Goal: Information Seeking & Learning: Learn about a topic

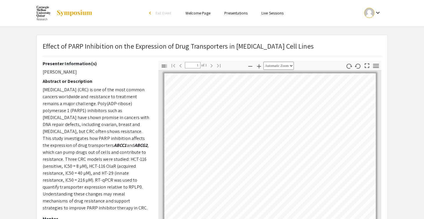
click at [220, 16] on li "Presentations" at bounding box center [235, 13] width 37 height 7
click at [228, 14] on link "Presentations" at bounding box center [235, 12] width 23 height 5
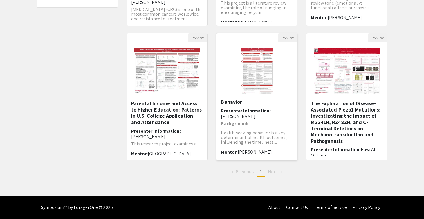
scroll to position [165, 0]
click at [275, 172] on span "Next page" at bounding box center [273, 172] width 10 height 6
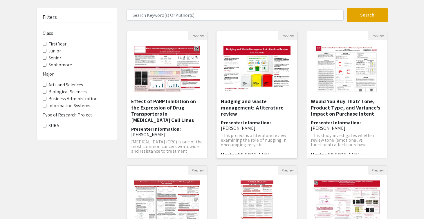
scroll to position [30, 0]
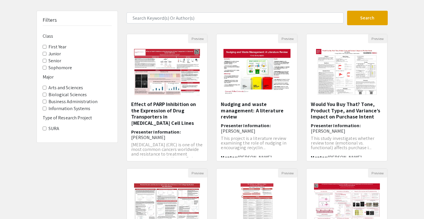
click at [43, 52] on input "Junior" at bounding box center [45, 54] width 4 height 4
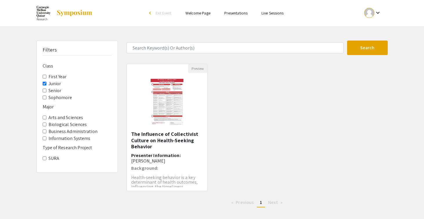
click at [43, 82] on input "Junior" at bounding box center [45, 84] width 4 height 4
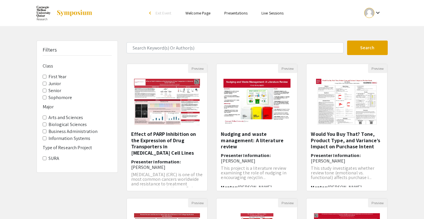
click at [43, 87] on span "Senior" at bounding box center [77, 90] width 69 height 7
click at [45, 89] on input "Senior" at bounding box center [45, 91] width 4 height 4
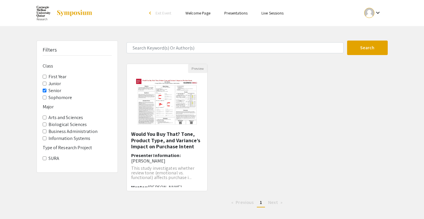
click at [44, 89] on input "Senior" at bounding box center [45, 91] width 4 height 4
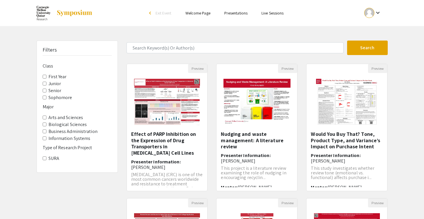
click at [45, 96] on input "Sophomore" at bounding box center [45, 98] width 4 height 4
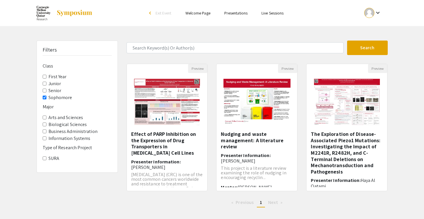
click at [43, 96] on input "Sophomore" at bounding box center [45, 98] width 4 height 4
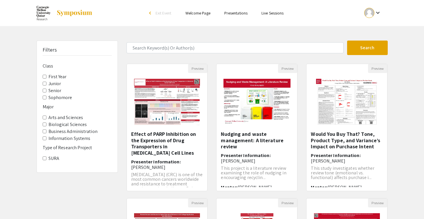
click at [45, 116] on Sciences "Arts and Sciences" at bounding box center [45, 118] width 4 height 4
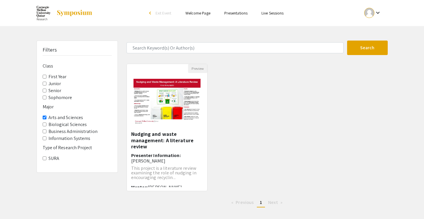
click at [44, 116] on Sciences "Arts and Sciences" at bounding box center [45, 118] width 4 height 4
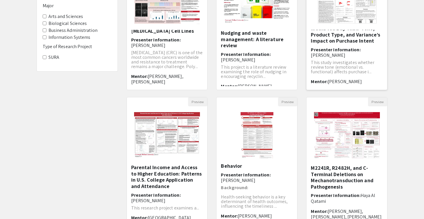
scroll to position [165, 0]
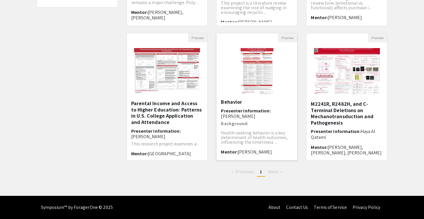
click at [256, 70] on img "Open Presentation <p>The Influence of Collectivist Culture on Health-Seeking Be…" at bounding box center [257, 71] width 44 height 58
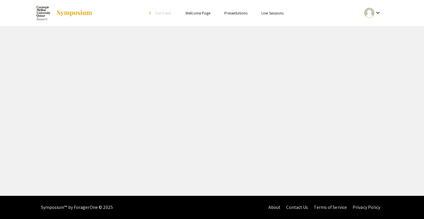
select select "custom"
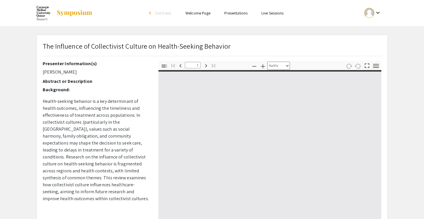
type input "0"
select select "custom"
type input "1"
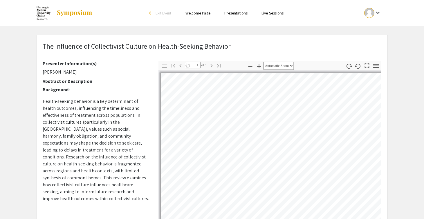
select select "auto"
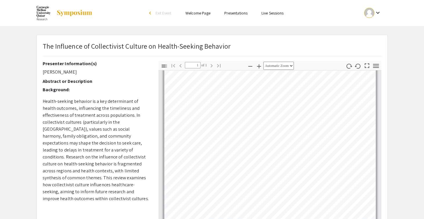
click at [241, 13] on link "Presentations" at bounding box center [235, 12] width 23 height 5
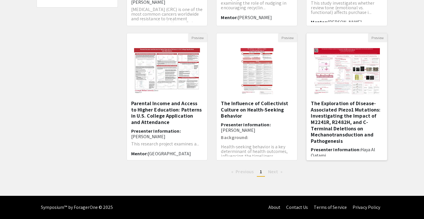
scroll to position [165, 0]
click at [336, 83] on img "Open Presentation <p>The Exploration of Disease-Associated Piezo1 Mutations: In…" at bounding box center [346, 71] width 77 height 58
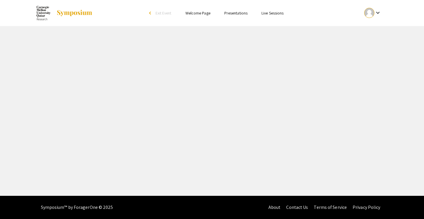
select select "custom"
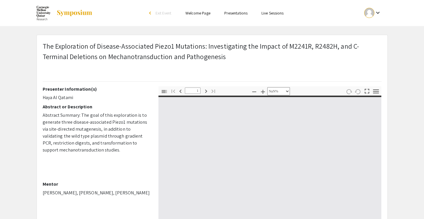
type input "0"
select select "custom"
type input "1"
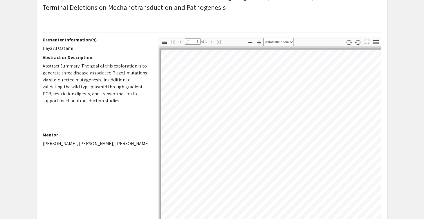
scroll to position [67, 0]
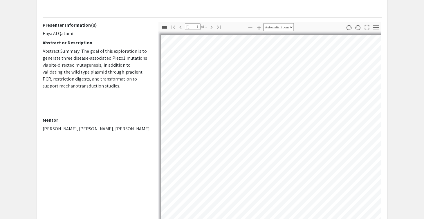
select select "auto"
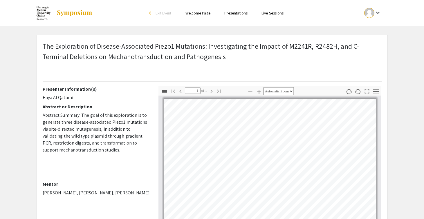
scroll to position [0, 0]
click at [237, 12] on link "Presentations" at bounding box center [235, 12] width 23 height 5
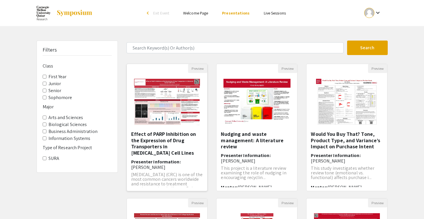
click at [195, 74] on img "Open Presentation <p>Effect of PARP Inhibition on the Expression of Drug Transp…" at bounding box center [166, 102] width 77 height 58
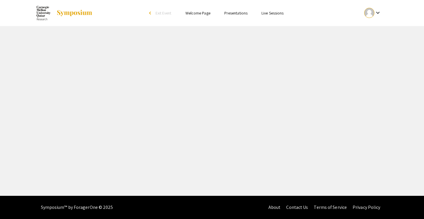
select select "custom"
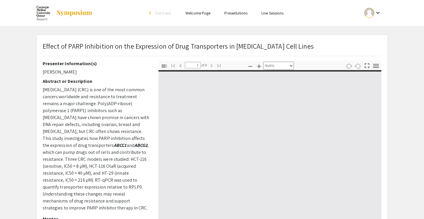
type input "0"
select select "custom"
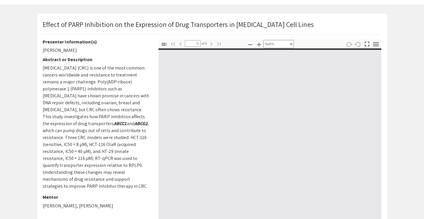
type input "1"
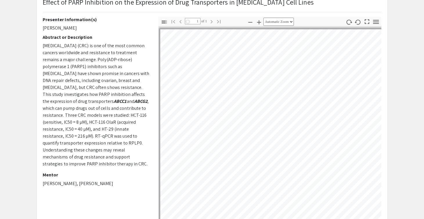
select select "custom"
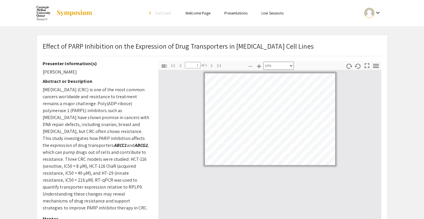
click at [234, 15] on link "Presentations" at bounding box center [235, 12] width 23 height 5
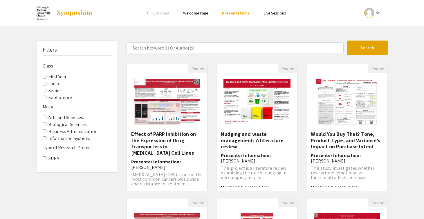
click at [404, 65] on div "Filters Class First Year Junior Senior Sophomore Major Arts and Sciences Biolog…" at bounding box center [212, 194] width 424 height 306
